Goal: Find specific page/section: Find specific page/section

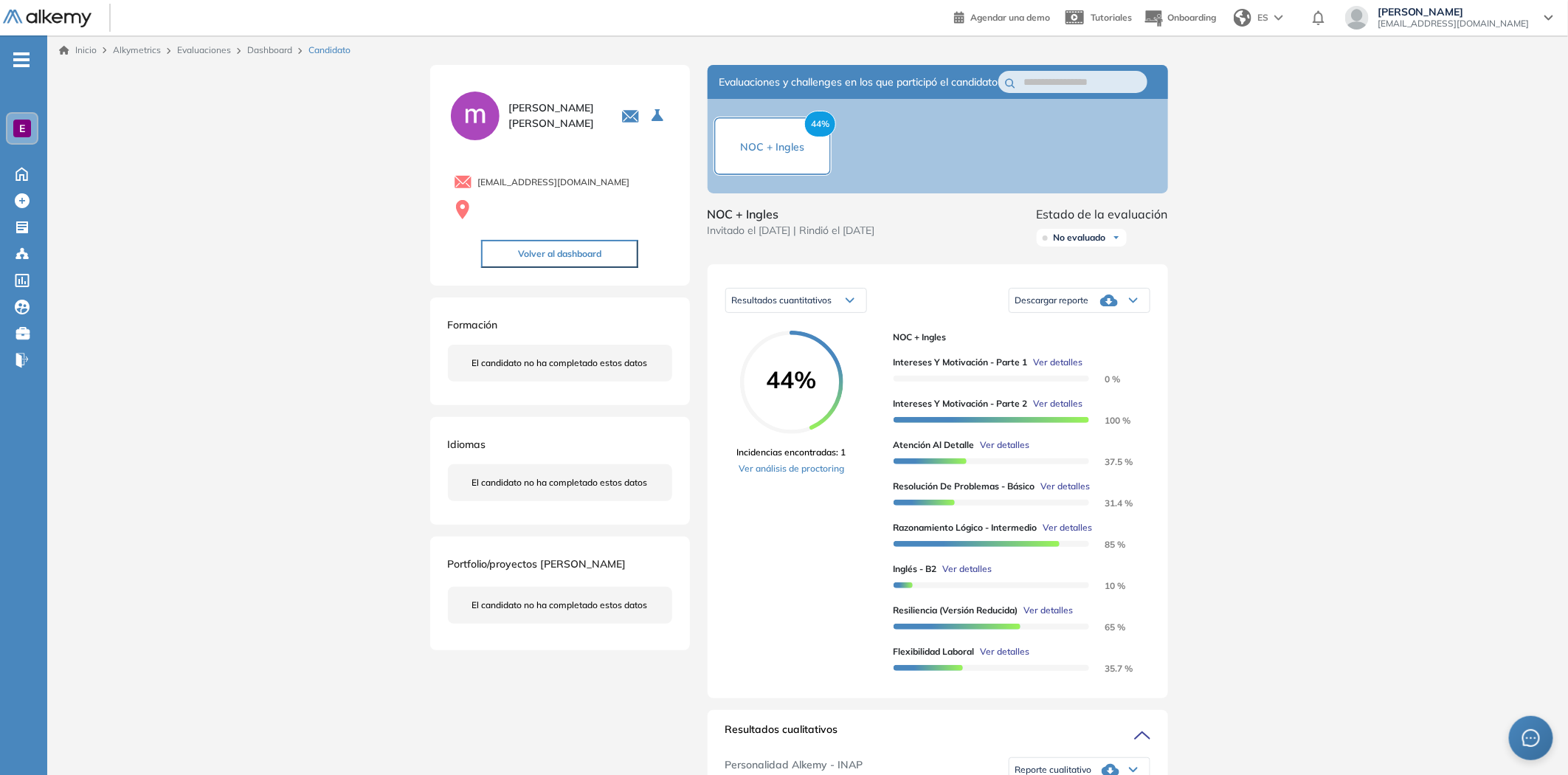
click at [139, 50] on span "Alkymetrics" at bounding box center [137, 50] width 48 height 11
click at [142, 53] on span "Alkymetrics" at bounding box center [137, 50] width 48 height 11
click at [194, 53] on link "Evaluaciones" at bounding box center [204, 50] width 54 height 11
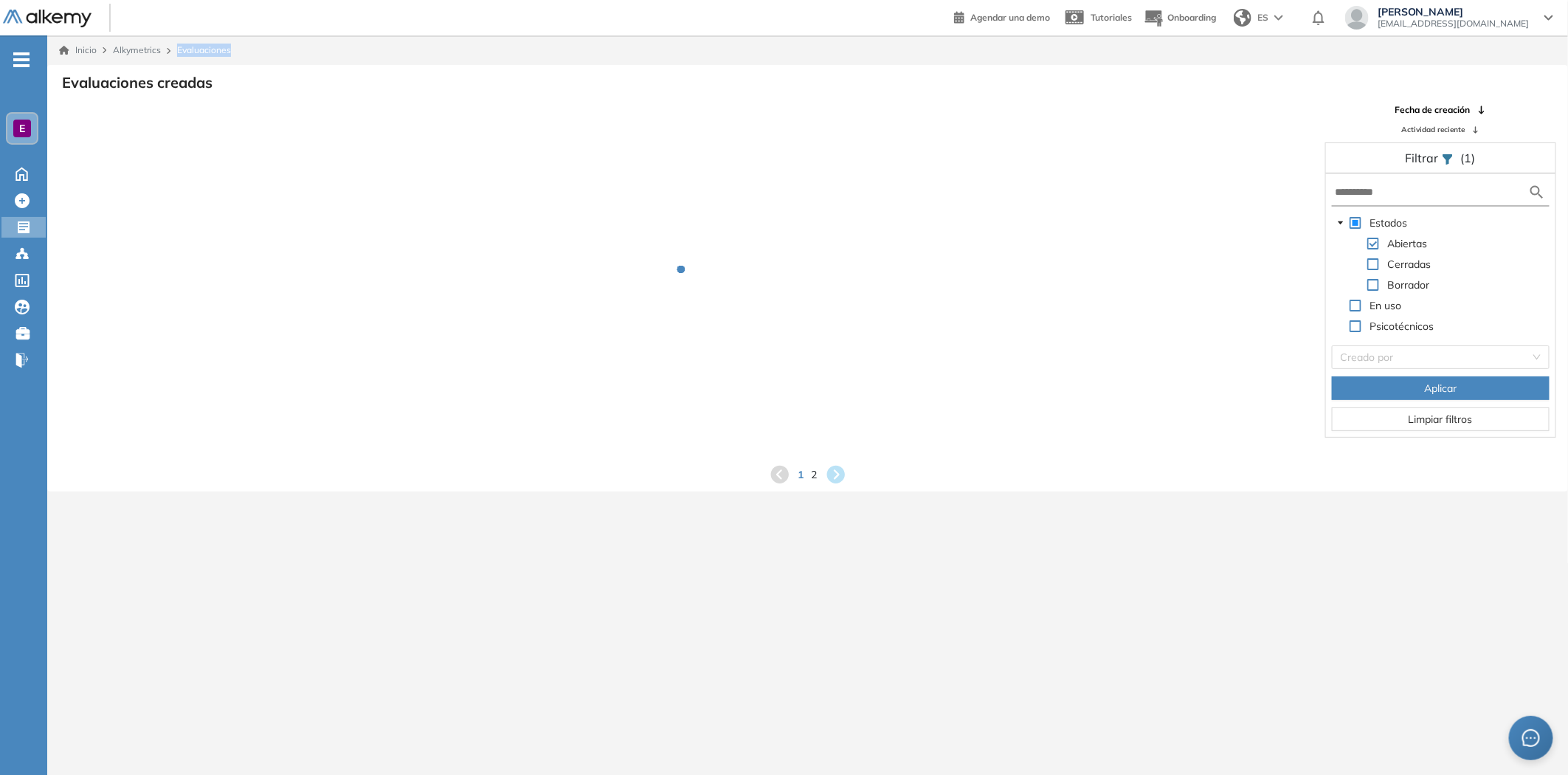
click at [194, 53] on span "Evaluaciones" at bounding box center [204, 50] width 54 height 13
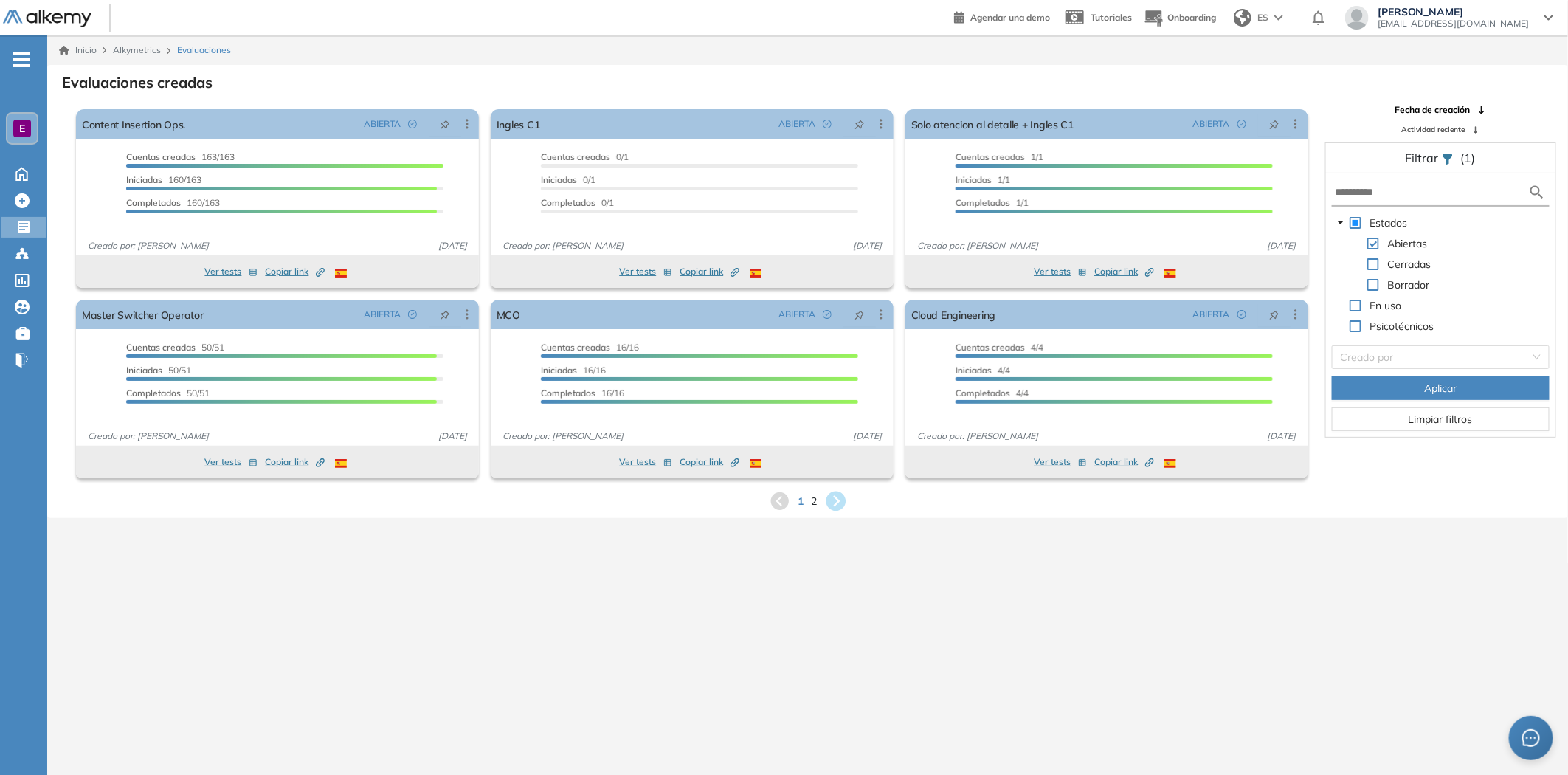
click at [829, 502] on icon at bounding box center [836, 502] width 20 height 20
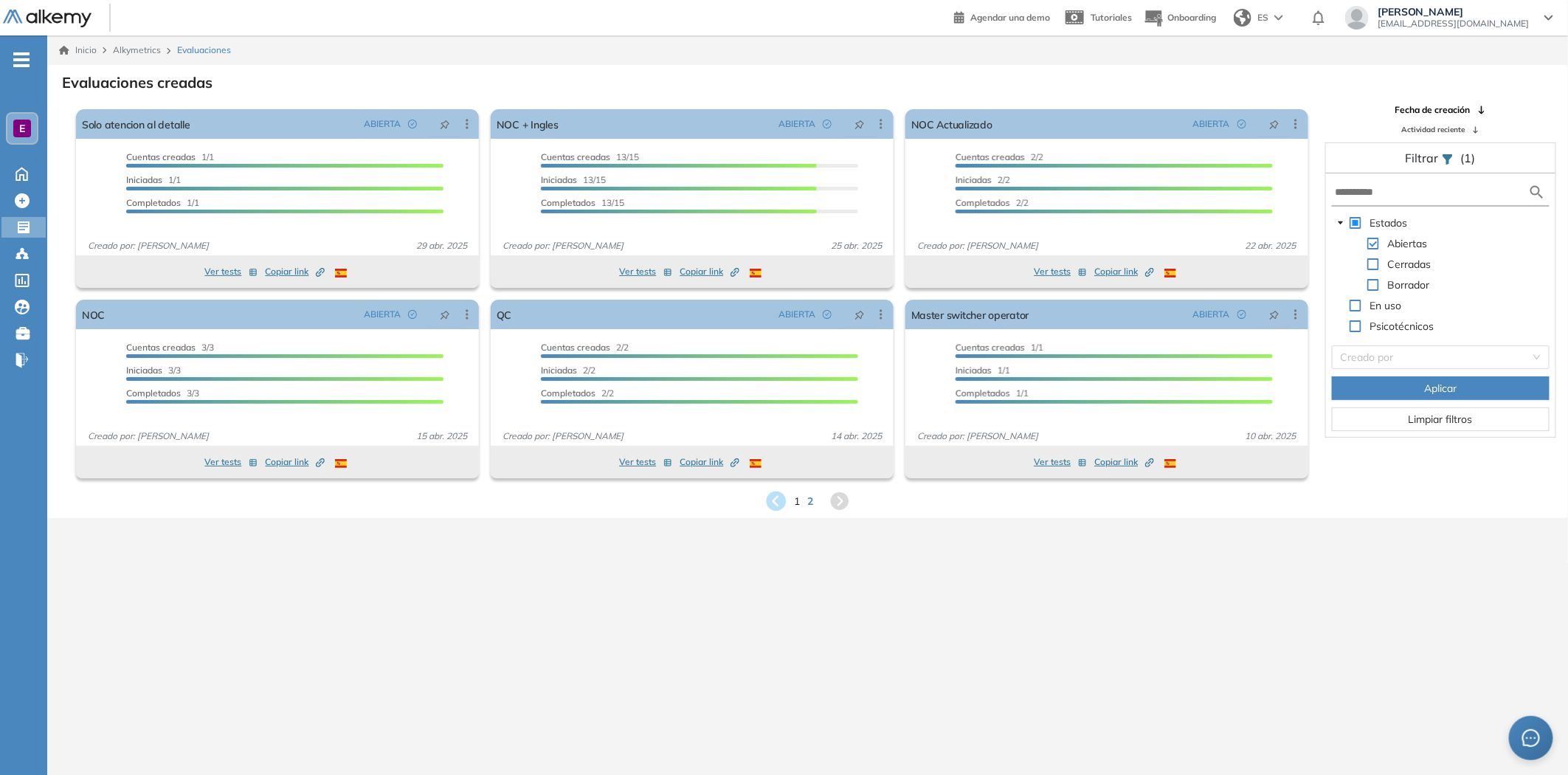
click at [772, 499] on icon at bounding box center [777, 502] width 20 height 20
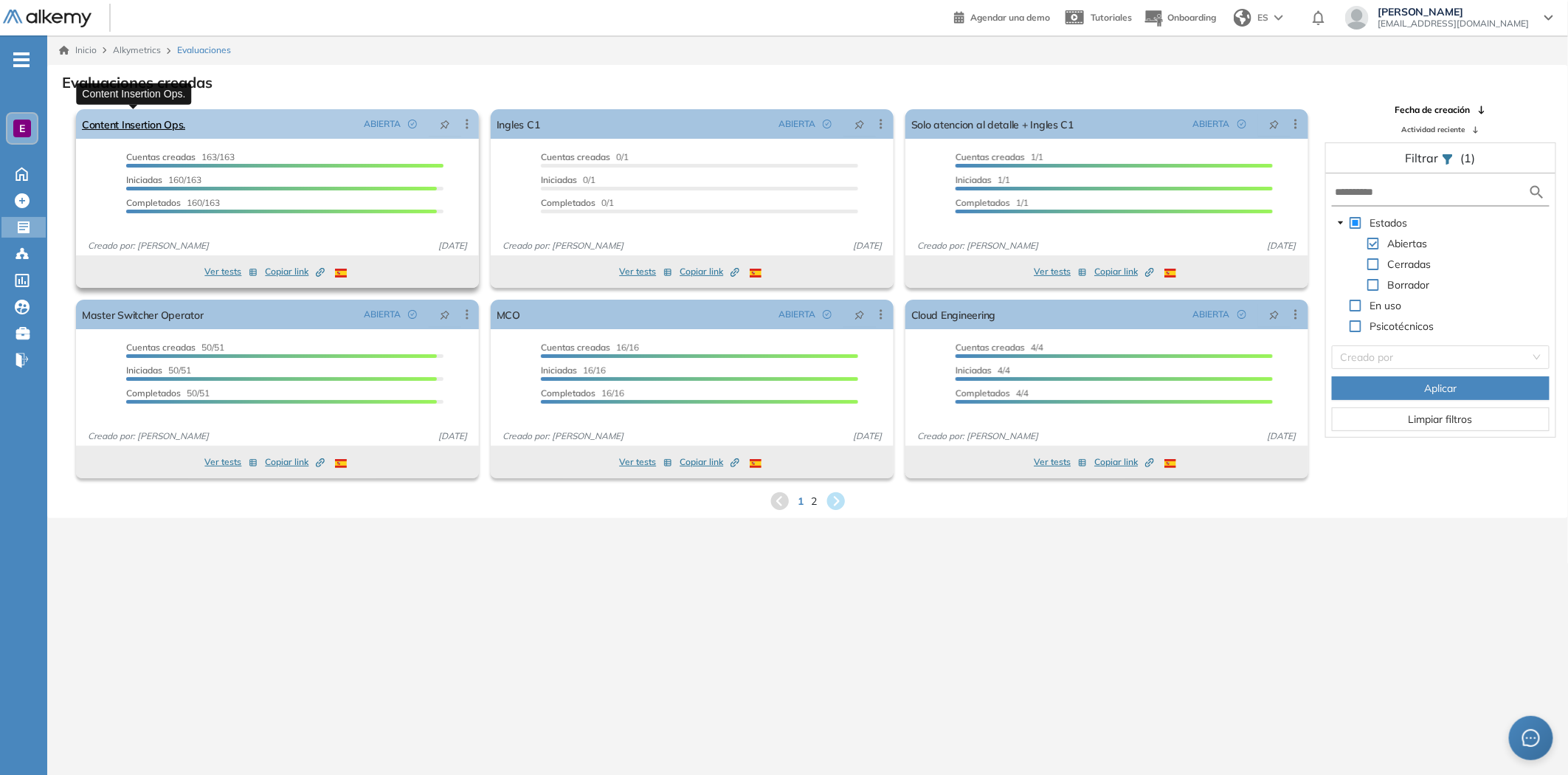
click at [154, 119] on link "Content Insertion Ops." at bounding box center [134, 124] width 104 height 30
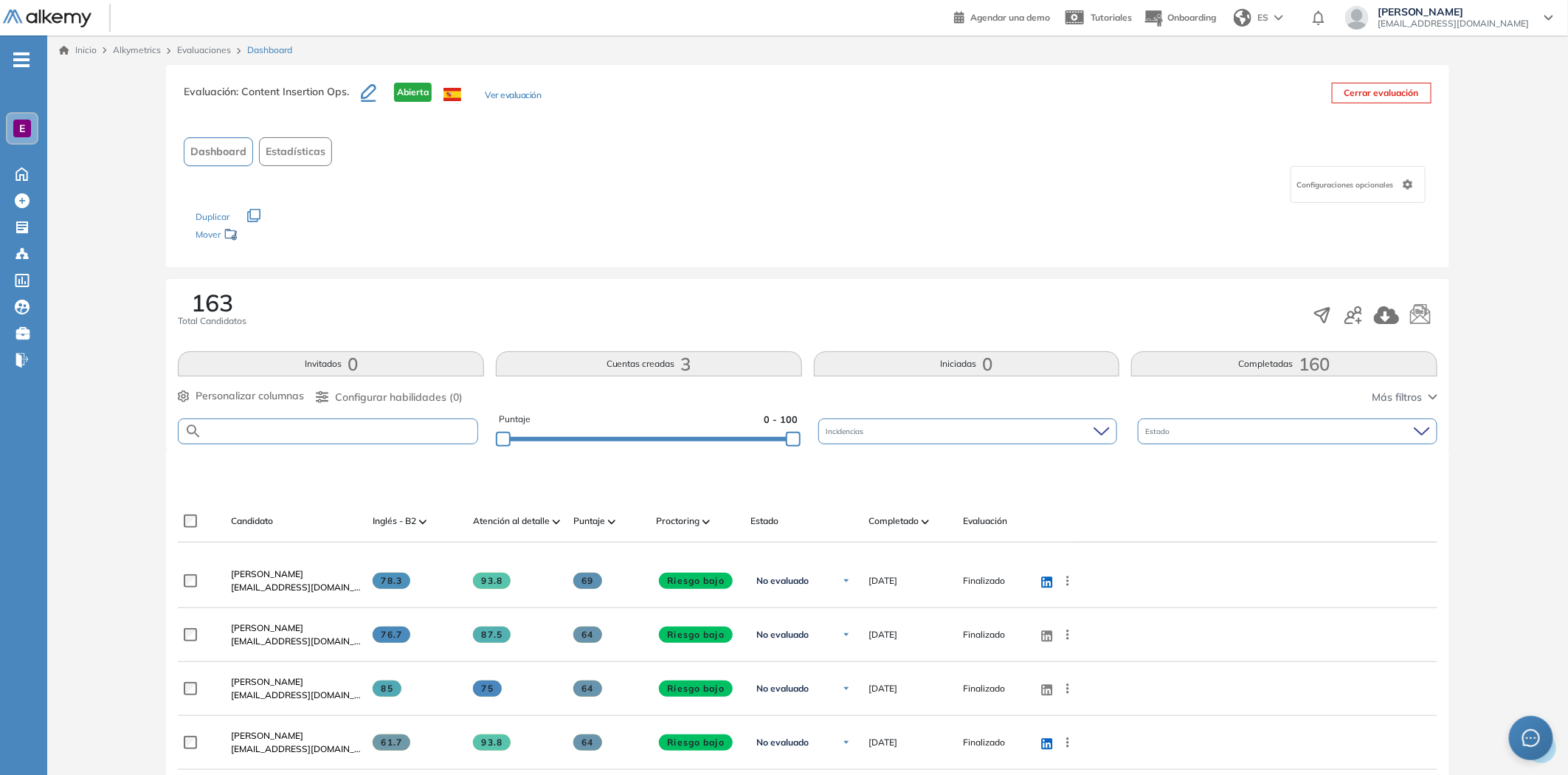
click at [342, 435] on input "text" at bounding box center [339, 431] width 275 height 11
type input "******"
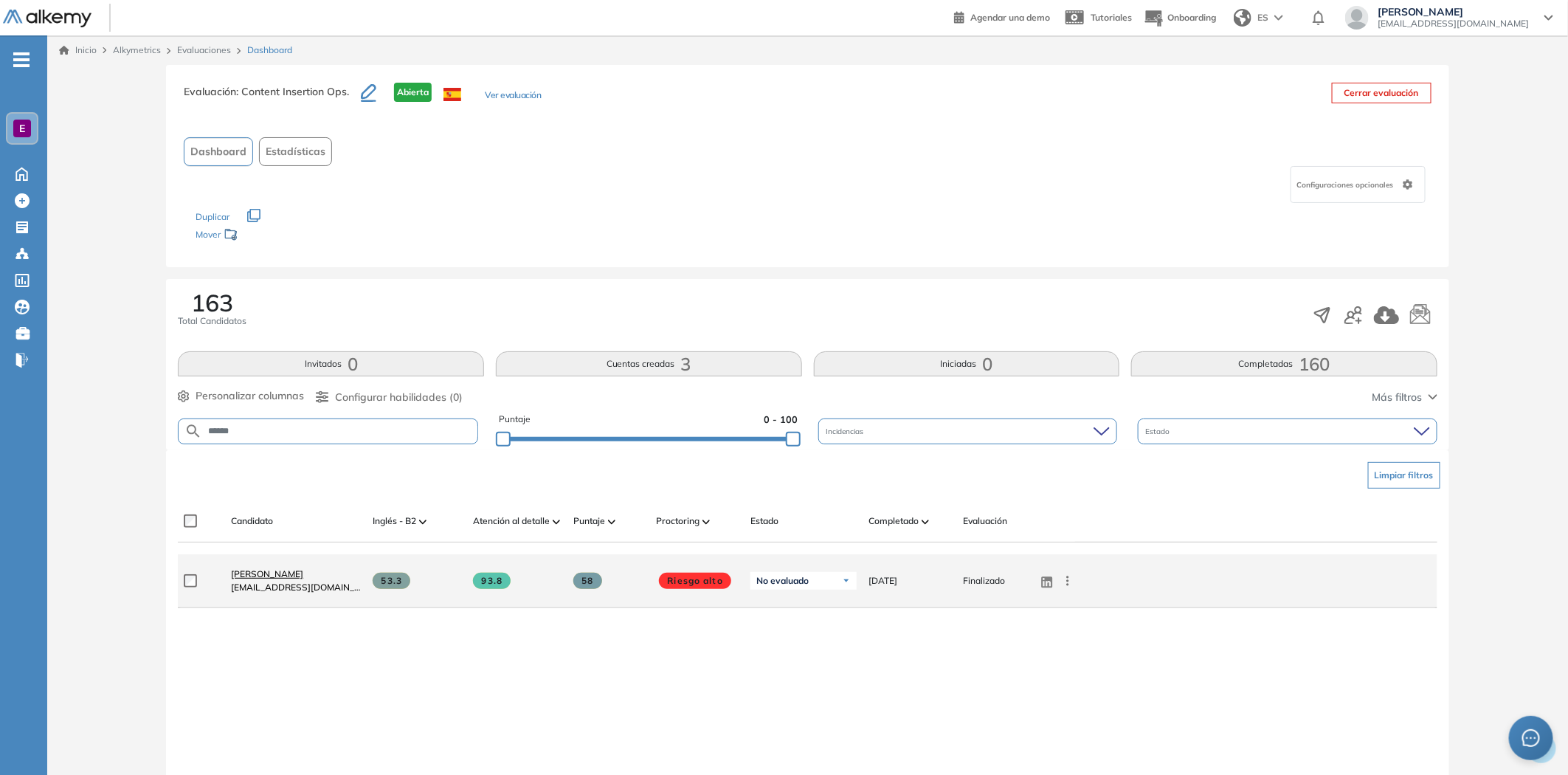
click at [284, 572] on span "[PERSON_NAME]" at bounding box center [268, 574] width 72 height 11
